Goal: Check status: Check status

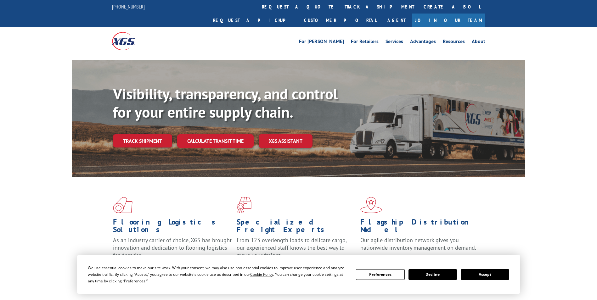
click at [149, 136] on div "Visibility, transparency, and control for your entire supply chain. Track shipm…" at bounding box center [319, 129] width 412 height 88
click at [148, 134] on link "Track shipment" at bounding box center [142, 140] width 59 height 13
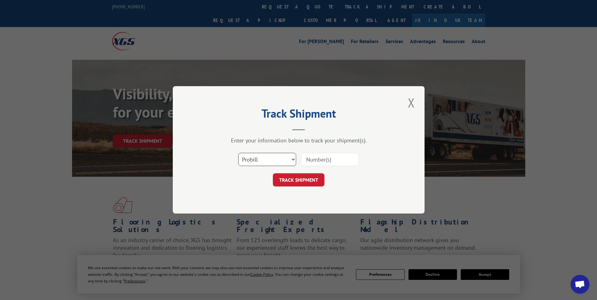
click at [285, 161] on select "Select category... Probill BOL PO" at bounding box center [267, 159] width 58 height 13
select select "bol"
click at [238, 153] on select "Select category... Probill BOL PO" at bounding box center [267, 159] width 58 height 13
click at [308, 158] on input at bounding box center [330, 159] width 58 height 13
paste input "5938630"
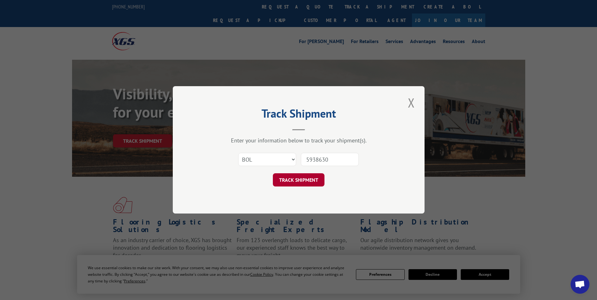
type input "5938630"
click at [301, 181] on button "TRACK SHIPMENT" at bounding box center [299, 180] width 52 height 13
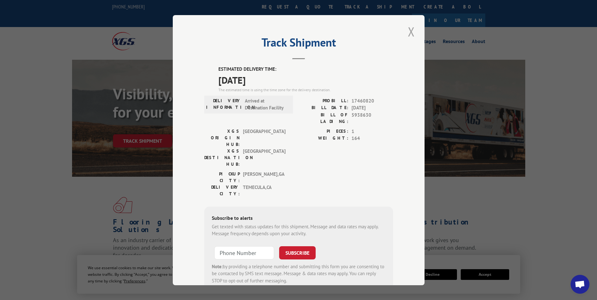
click at [408, 31] on button "Close modal" at bounding box center [411, 31] width 11 height 17
